Goal: Task Accomplishment & Management: Manage account settings

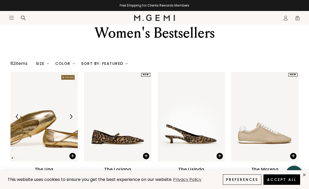
scroll to position [34, 0]
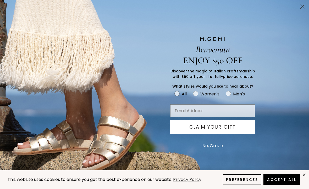
click at [199, 99] on label "Women's" at bounding box center [209, 95] width 33 height 9
click at [175, 91] on input "Women's" at bounding box center [174, 90] width 0 height 0
radio input "true"
click at [299, 9] on circle "Close dialog" at bounding box center [302, 6] width 9 height 9
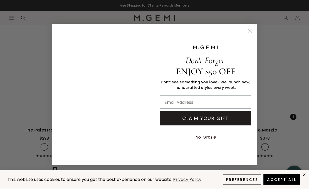
scroll to position [1038, 0]
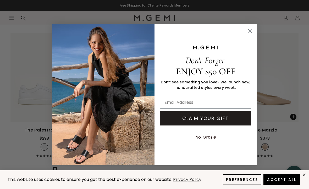
click at [252, 31] on circle "Close dialog" at bounding box center [250, 30] width 9 height 9
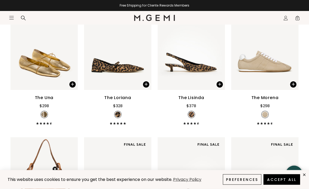
scroll to position [103, 0]
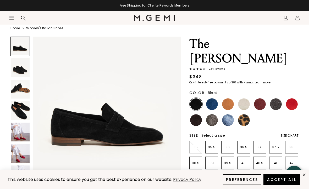
scroll to position [20, 0]
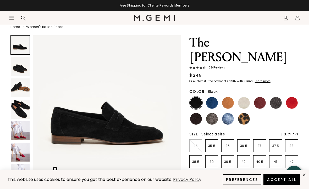
click at [23, 108] on img at bounding box center [20, 109] width 19 height 19
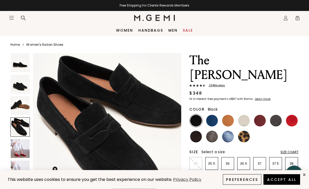
scroll to position [0, 0]
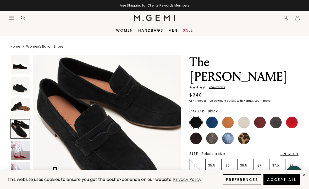
click at [286, 18] on icon "Icons/20x20/profile@2x" at bounding box center [285, 17] width 5 height 5
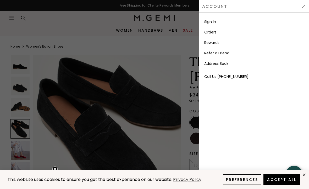
click at [213, 21] on link "Sign In" at bounding box center [210, 21] width 12 height 5
click at [267, 48] on li "Refer a Friend" at bounding box center [254, 53] width 100 height 10
click at [306, 5] on img at bounding box center [304, 6] width 4 height 4
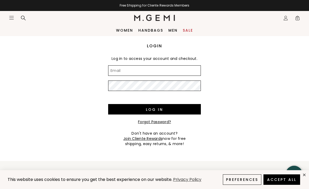
click at [160, 72] on input "Email" at bounding box center [154, 71] width 93 height 10
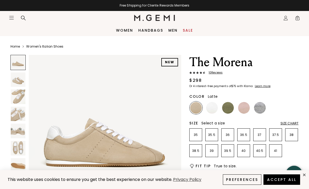
click at [231, 108] on img at bounding box center [228, 108] width 12 height 12
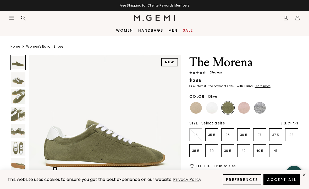
click at [186, 27] on div "Women Handbags Men Sale" at bounding box center [154, 31] width 309 height 12
click at [190, 29] on link "Sale" at bounding box center [188, 30] width 10 height 4
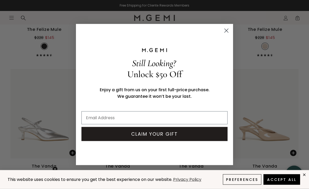
scroll to position [1618, 0]
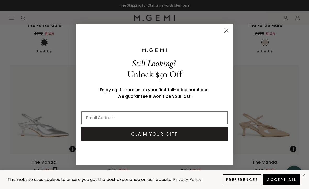
click at [228, 35] on circle "Close dialog" at bounding box center [226, 30] width 9 height 9
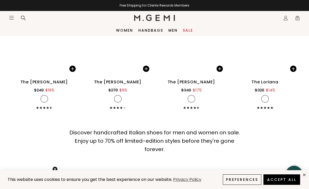
scroll to position [4291, 0]
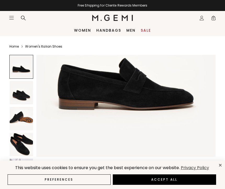
scroll to position [80, 0]
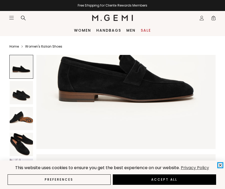
click at [219, 167] on icon "close" at bounding box center [221, 165] width 4 height 4
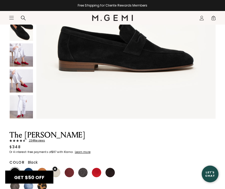
scroll to position [0, 0]
click at [23, 33] on section "Icons/20x20/hamburger@2x Women Shop All Shoes New Arrivals Bestsellers Essentia…" at bounding box center [112, 23] width 225 height 25
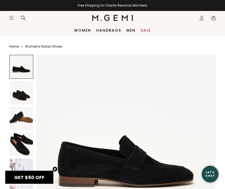
click at [203, 16] on icon "Icons/20x20/profile@2x" at bounding box center [201, 17] width 5 height 5
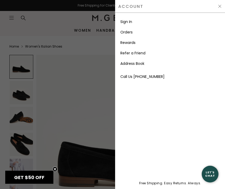
click at [134, 43] on link "Rewards" at bounding box center [128, 42] width 15 height 5
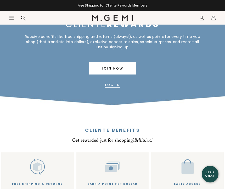
scroll to position [36, 0]
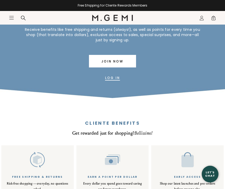
click at [117, 78] on link "Log In" at bounding box center [112, 78] width 15 height 13
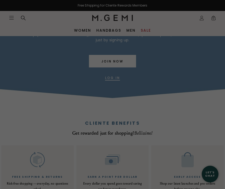
scroll to position [0, 0]
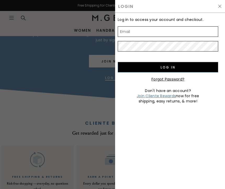
click at [152, 29] on input "Email" at bounding box center [168, 31] width 101 height 10
type input "[EMAIL_ADDRESS][DOMAIN_NAME]"
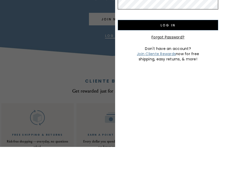
click at [166, 94] on span "Join Cliente Rewards" at bounding box center [156, 96] width 39 height 5
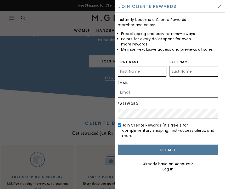
click at [140, 68] on input "First Name" at bounding box center [142, 71] width 49 height 10
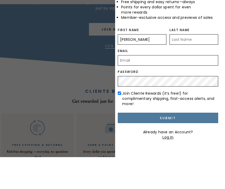
type input "Beryl"
click at [182, 66] on input "Last Name" at bounding box center [194, 71] width 49 height 10
type input "[PERSON_NAME]"
click at [122, 87] on input "Email" at bounding box center [168, 92] width 101 height 10
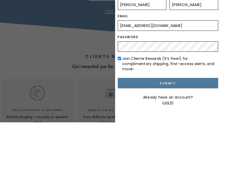
type input "berylkreisel@gmail.com"
click at [177, 145] on input "Submit" at bounding box center [168, 150] width 101 height 10
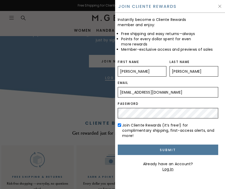
click at [175, 145] on input "Submit" at bounding box center [168, 150] width 101 height 10
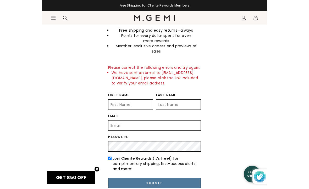
scroll to position [55, 0]
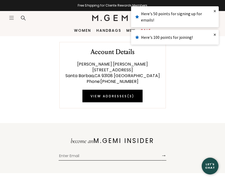
click at [187, 65] on div "Account Details [PERSON_NAME] [STREET_ADDRESS] Phone : [PHONE_NUMBER] View Addr…" at bounding box center [112, 72] width 225 height 72
click at [216, 9] on link "×" at bounding box center [215, 10] width 8 height 9
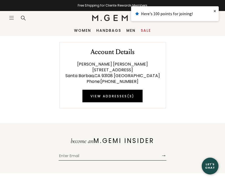
click at [216, 8] on link "×" at bounding box center [215, 10] width 8 height 9
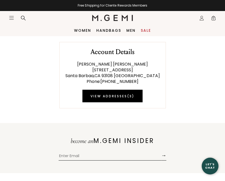
click at [123, 95] on link "View Addresses ( 3 )" at bounding box center [113, 96] width 60 height 13
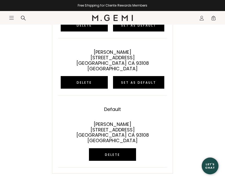
scroll to position [90, 0]
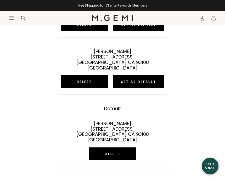
click at [116, 148] on button "Delete" at bounding box center [112, 153] width 47 height 13
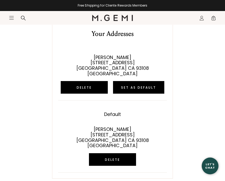
scroll to position [27, 0]
click at [118, 154] on button "Delete" at bounding box center [112, 159] width 47 height 13
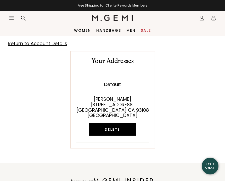
click at [15, 42] on link "Return to Account Details" at bounding box center [37, 43] width 59 height 7
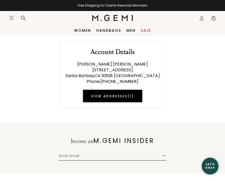
click at [202, 17] on icon "Icons/20x20/profile@2x" at bounding box center [201, 17] width 5 height 5
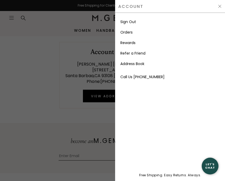
click at [133, 32] on link "Orders" at bounding box center [127, 32] width 12 height 5
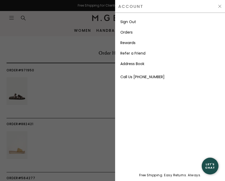
click at [88, 94] on div at bounding box center [112, 90] width 225 height 181
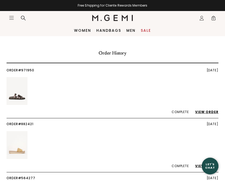
click at [203, 17] on icon "Icons/20x20/profile@2x" at bounding box center [201, 17] width 5 height 5
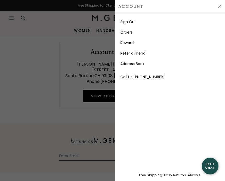
click at [134, 43] on link "Rewards" at bounding box center [128, 42] width 15 height 5
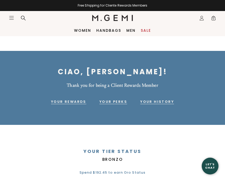
click at [79, 99] on link "Your Rewards" at bounding box center [68, 102] width 35 height 6
click at [163, 99] on link "Your History" at bounding box center [157, 102] width 34 height 6
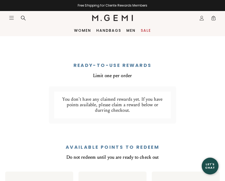
scroll to position [212, 0]
click at [203, 18] on icon "Icons/20x20/profile@2x" at bounding box center [201, 17] width 5 height 5
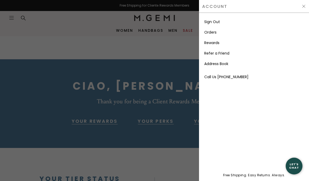
click at [225, 41] on li "Rewards" at bounding box center [254, 42] width 100 height 10
click at [170, 48] on div at bounding box center [154, 90] width 309 height 181
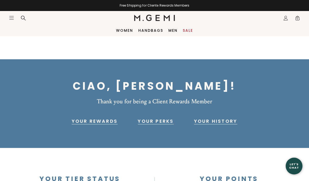
click at [129, 29] on link "Women" at bounding box center [124, 30] width 17 height 4
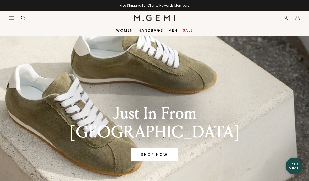
click at [287, 17] on icon "Icons/20x20/profile@2x" at bounding box center [285, 17] width 5 height 5
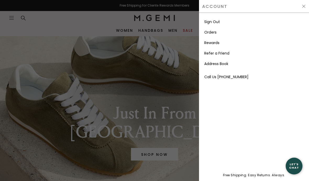
click at [14, 18] on div at bounding box center [154, 90] width 309 height 181
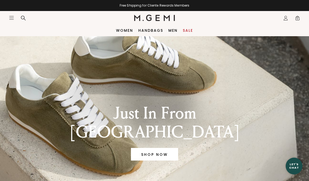
click at [11, 14] on nav "Icons/20x20/hamburger@2x Women Shop All Shoes New Arrivals Bestsellers Essentia…" at bounding box center [71, 18] width 125 height 14
click at [13, 15] on div "Icons/20x20/hamburger@2x" at bounding box center [19, 18] width 20 height 6
click at [13, 19] on icon "Icons/20x20/hamburger@2x" at bounding box center [11, 17] width 5 height 5
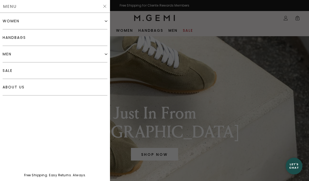
click at [10, 20] on div "women" at bounding box center [11, 21] width 17 height 4
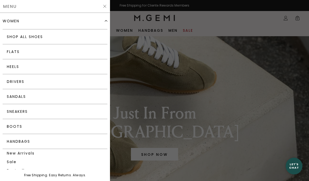
click at [13, 50] on link "Flats" at bounding box center [55, 51] width 105 height 15
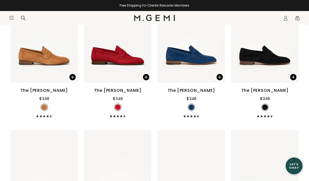
scroll to position [1898, 0]
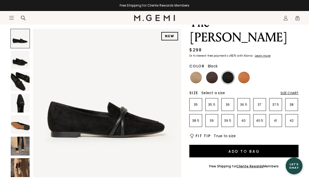
scroll to position [40, 0]
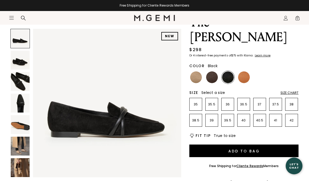
click at [230, 72] on img at bounding box center [228, 78] width 12 height 12
click at [19, 66] on img at bounding box center [20, 60] width 19 height 19
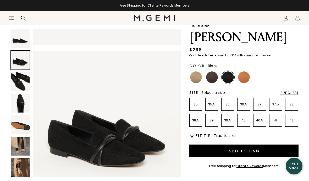
scroll to position [154, 0]
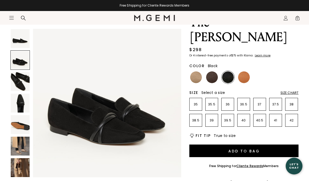
click at [20, 77] on img at bounding box center [20, 81] width 19 height 19
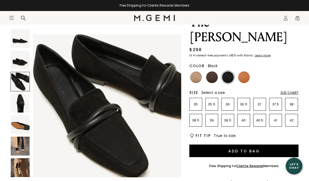
scroll to position [307, 0]
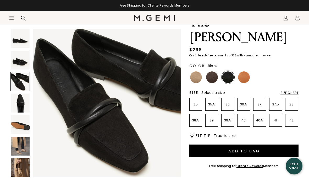
click at [21, 104] on img at bounding box center [20, 103] width 19 height 19
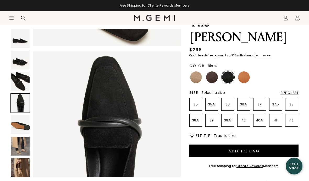
scroll to position [461, 0]
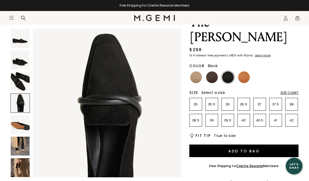
click at [23, 125] on img at bounding box center [20, 124] width 19 height 19
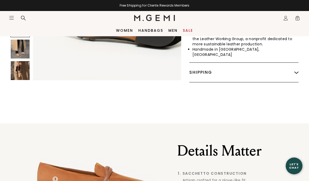
scroll to position [260, 0]
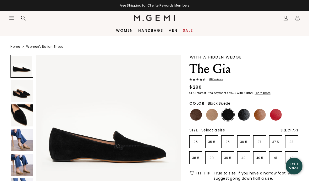
click at [21, 116] on img at bounding box center [22, 115] width 22 height 22
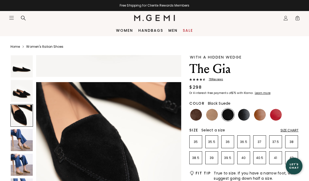
scroll to position [301, 0]
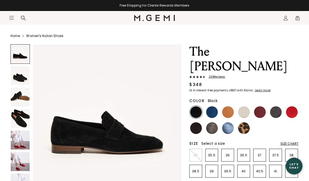
click at [19, 78] on img at bounding box center [20, 75] width 19 height 19
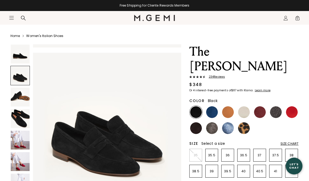
scroll to position [154, 0]
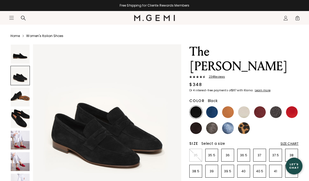
click at [17, 122] on img at bounding box center [20, 118] width 19 height 19
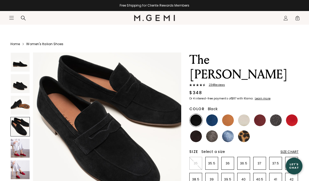
scroll to position [0, 0]
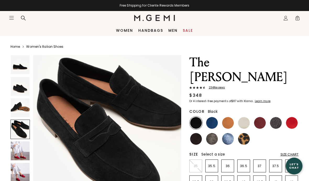
click at [285, 20] on icon "Icons/20x20/profile@2x" at bounding box center [285, 17] width 5 height 5
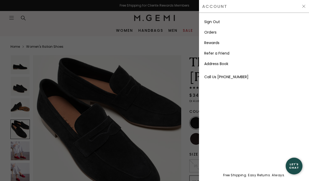
click at [220, 21] on link "Sign Out" at bounding box center [212, 21] width 16 height 5
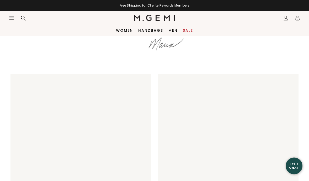
scroll to position [777, 0]
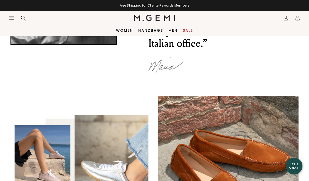
click at [264, 121] on img at bounding box center [228, 166] width 141 height 141
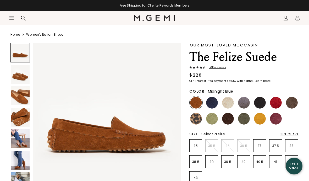
click at [211, 100] on img at bounding box center [212, 103] width 12 height 12
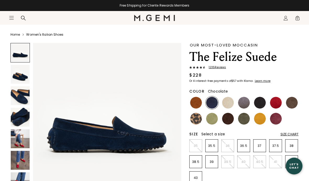
click at [229, 119] on img at bounding box center [228, 119] width 12 height 12
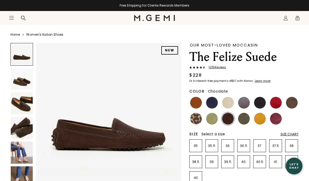
click at [210, 101] on img at bounding box center [212, 103] width 12 height 12
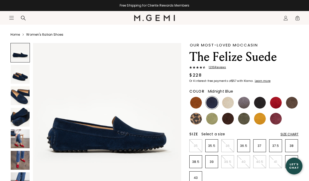
click at [20, 118] on img at bounding box center [20, 117] width 19 height 19
